Goal: Task Accomplishment & Management: Use online tool/utility

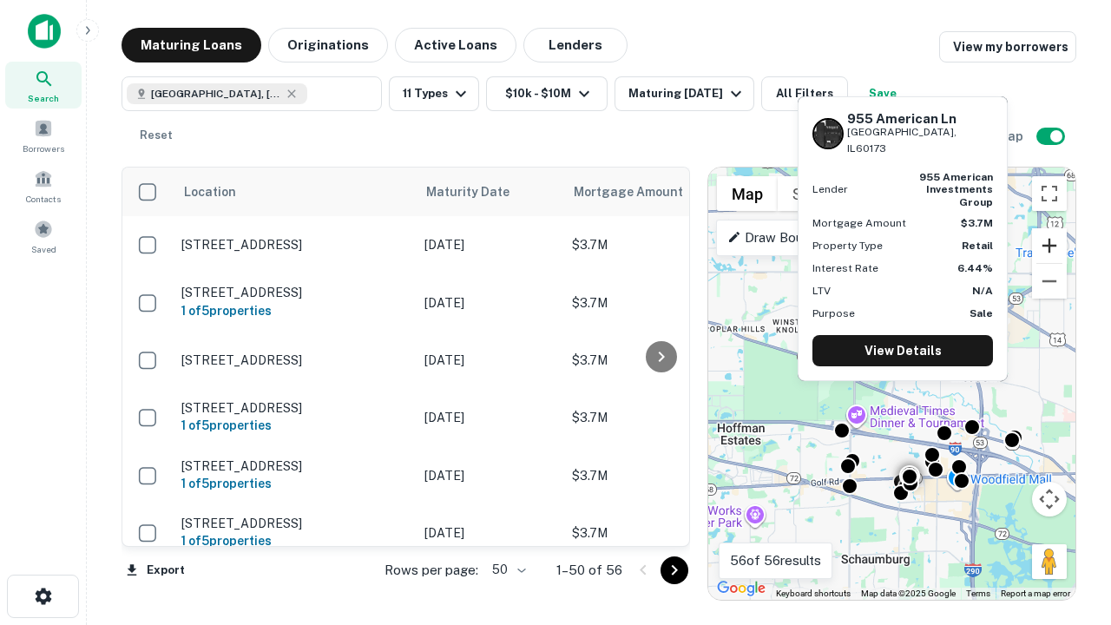
click at [1049, 246] on button "Zoom in" at bounding box center [1049, 245] width 35 height 35
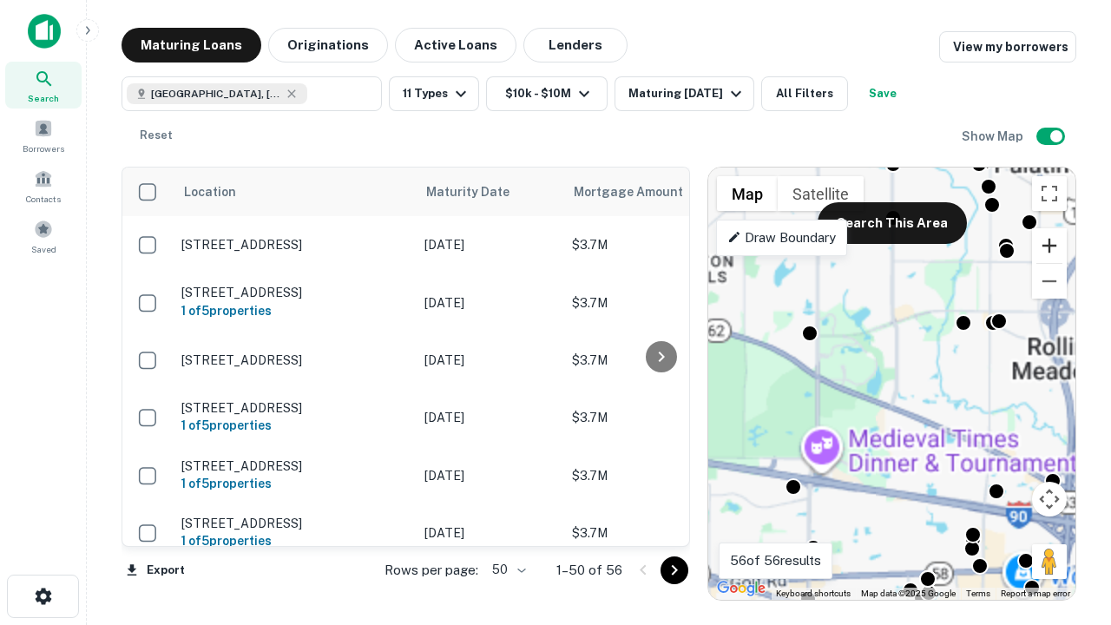
click at [1049, 246] on button "Zoom in" at bounding box center [1049, 245] width 35 height 35
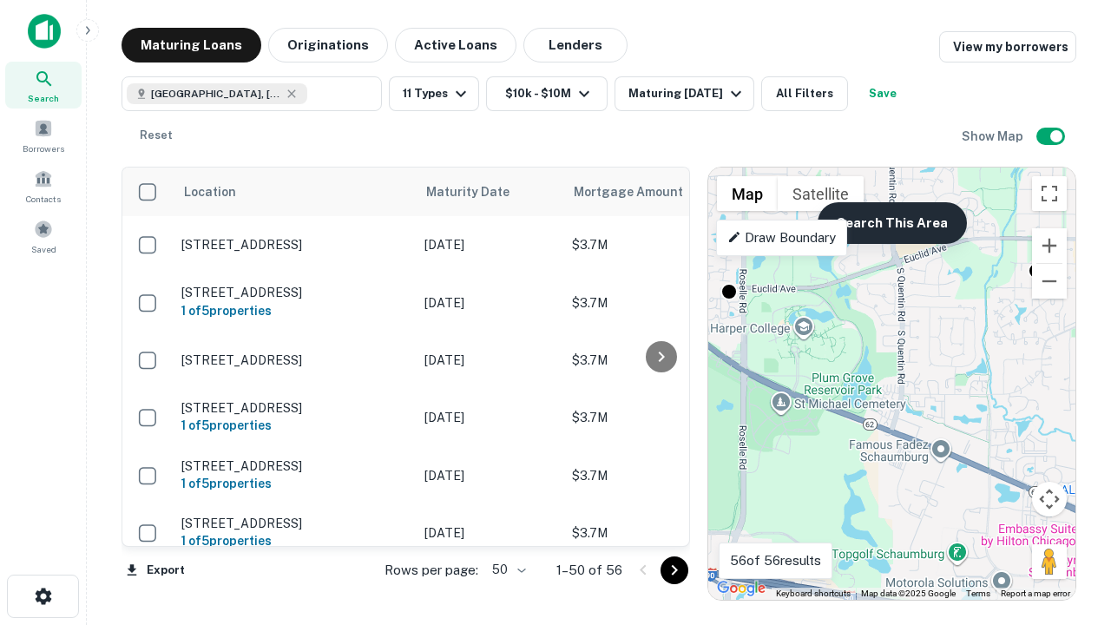
click at [891, 223] on button "Search This Area" at bounding box center [891, 223] width 149 height 42
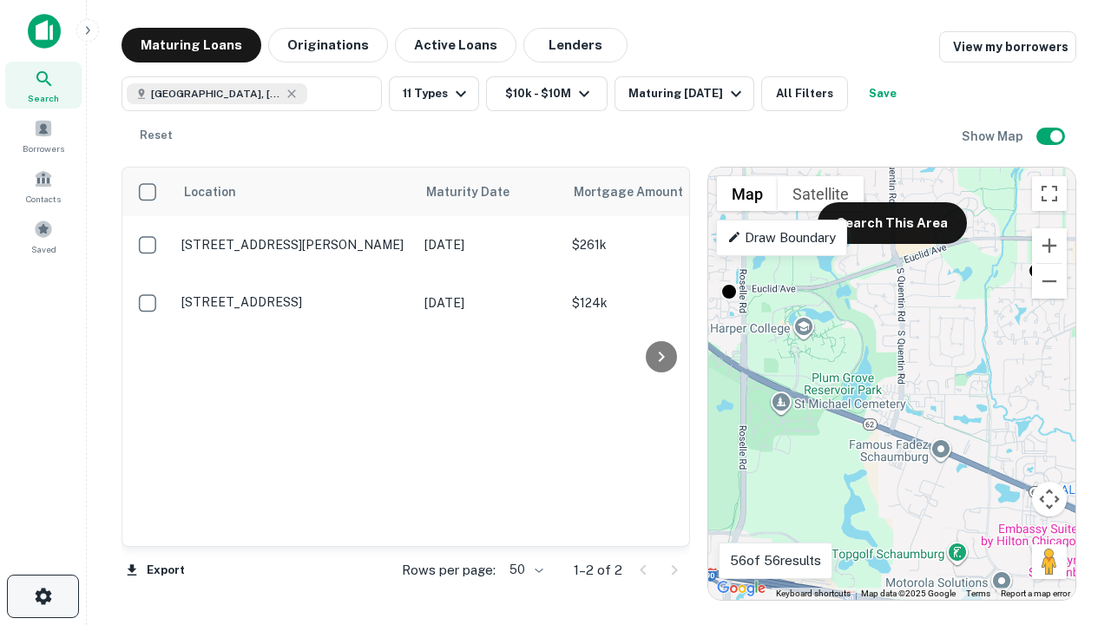
click at [43, 596] on icon "button" at bounding box center [43, 596] width 21 height 21
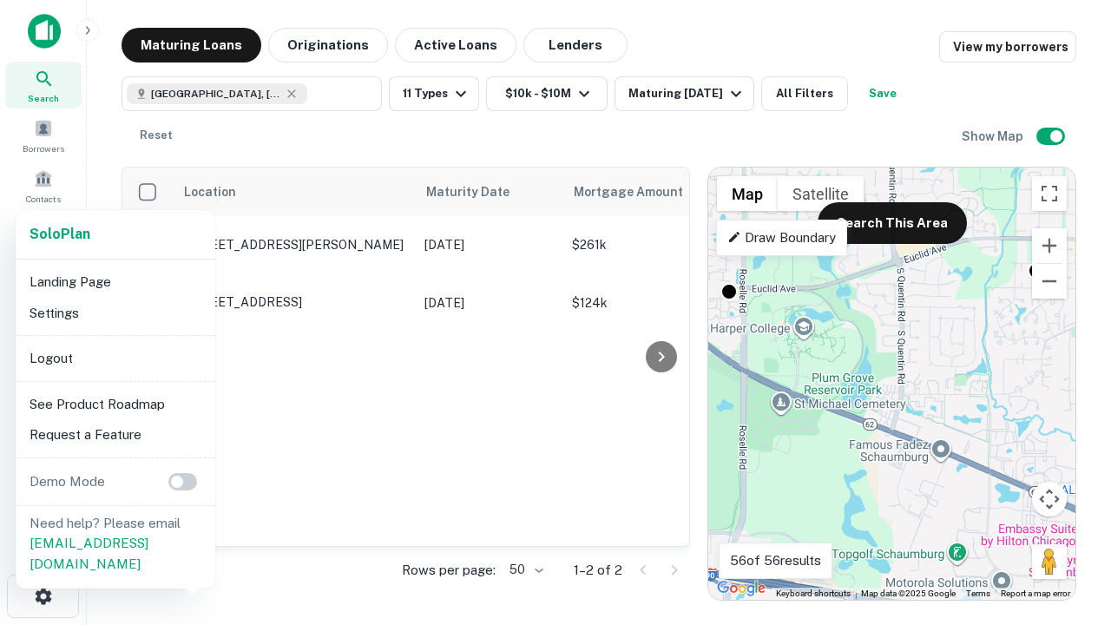
click at [115, 357] on li "Logout" at bounding box center [116, 358] width 186 height 31
